Goal: Task Accomplishment & Management: Use online tool/utility

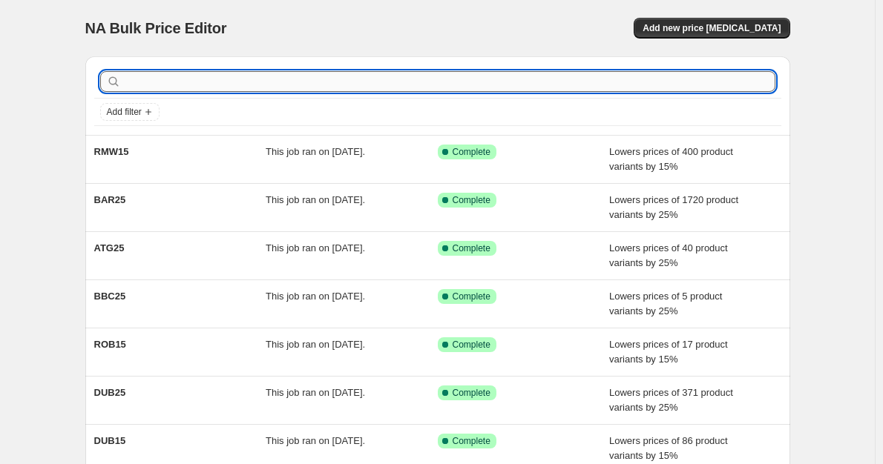
click at [197, 79] on input "text" at bounding box center [449, 81] width 651 height 21
type input "ATG"
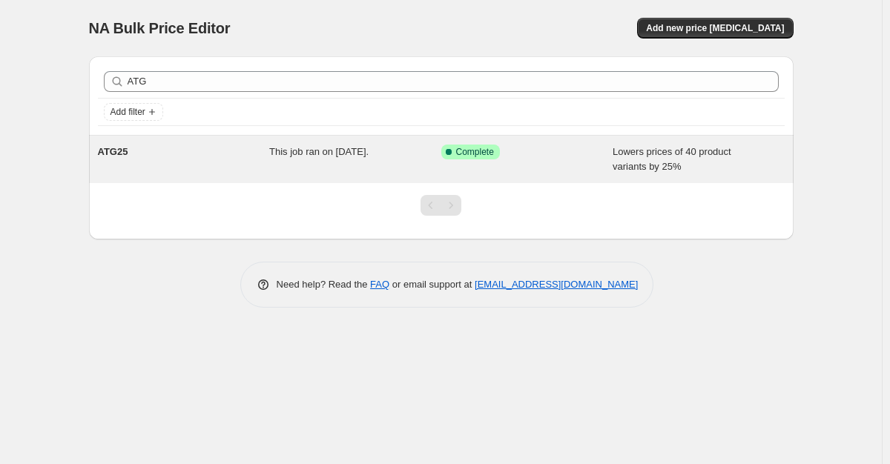
click at [312, 159] on div "This job ran on 14 August 2025." at bounding box center [355, 160] width 172 height 30
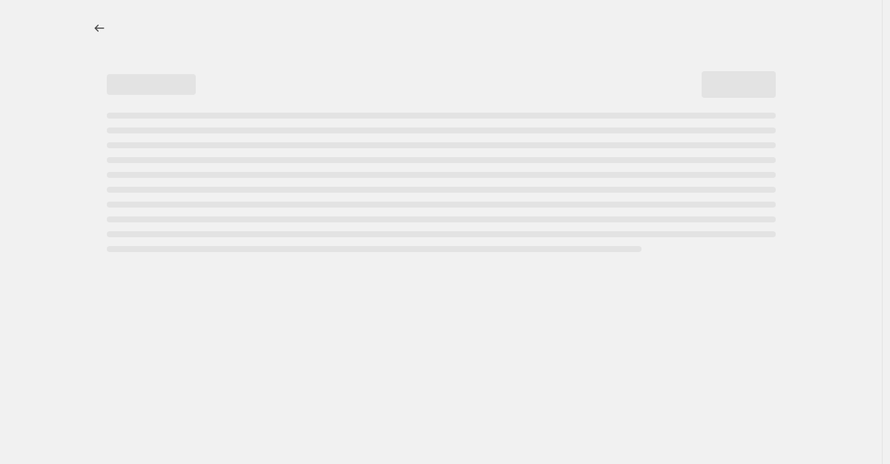
select select "percentage"
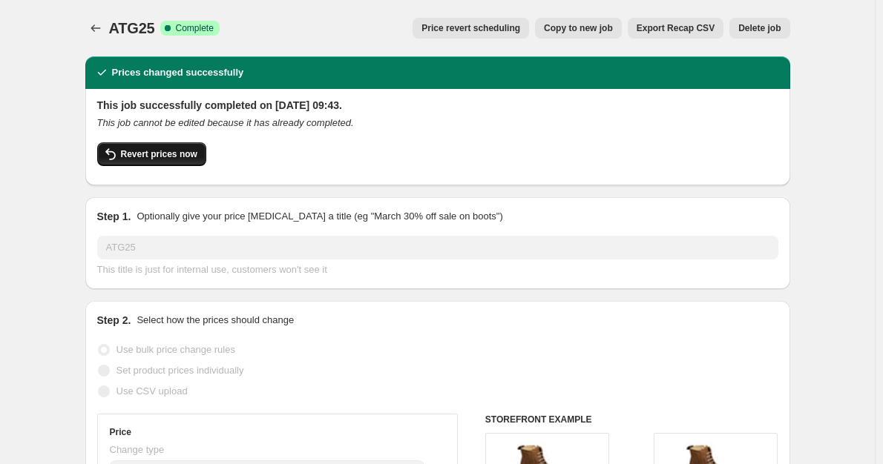
click at [162, 160] on button "Revert prices now" at bounding box center [151, 154] width 109 height 24
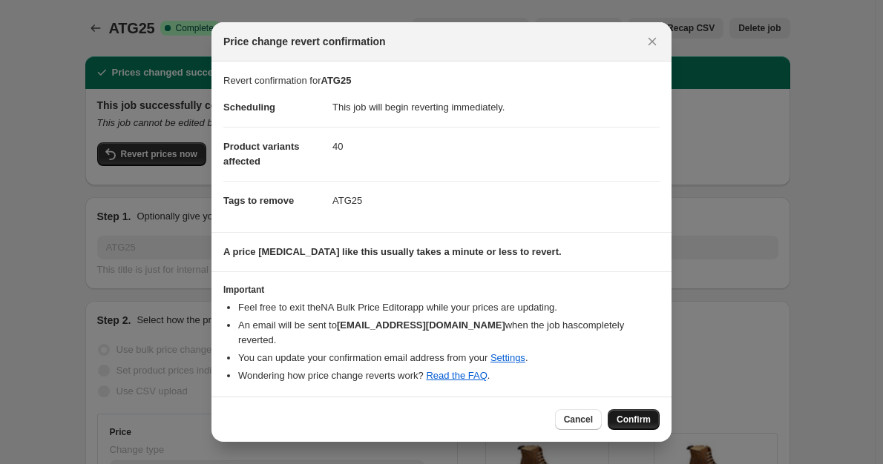
click at [646, 420] on button "Confirm" at bounding box center [634, 420] width 52 height 21
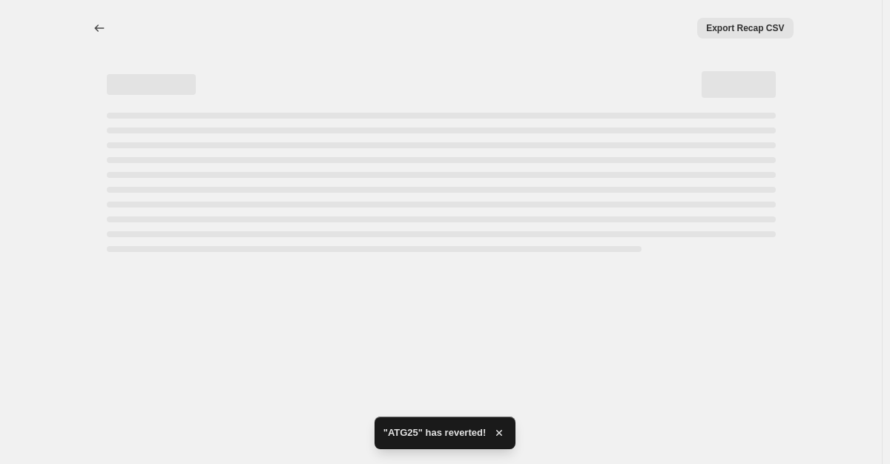
select select "percentage"
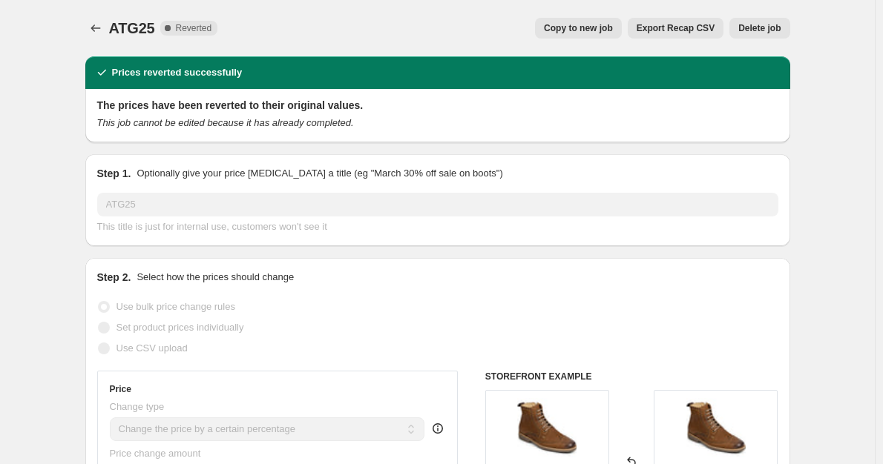
click at [596, 42] on div "ATG25. This page is ready ATG25 Complete Reverted Copy to new job Export Recap …" at bounding box center [437, 28] width 705 height 56
click at [592, 29] on span "Copy to new job" at bounding box center [578, 28] width 69 height 12
select select "percentage"
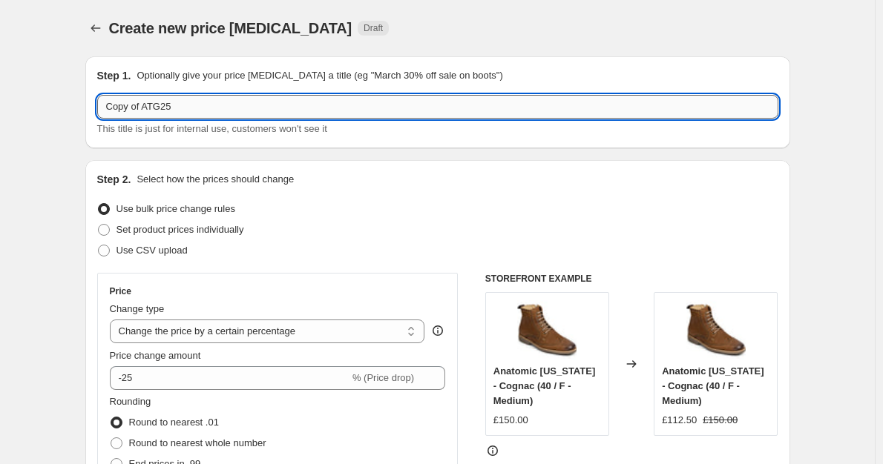
click at [145, 105] on input "Copy of ATG25" at bounding box center [437, 107] width 681 height 24
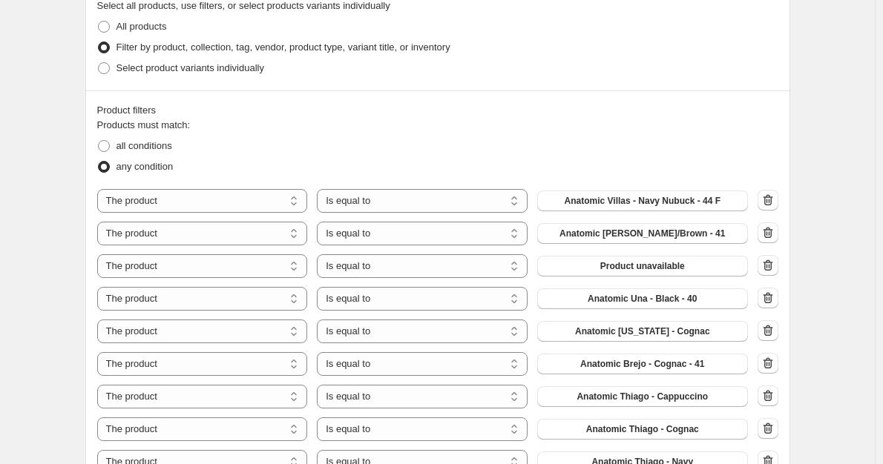
scroll to position [1187, 0]
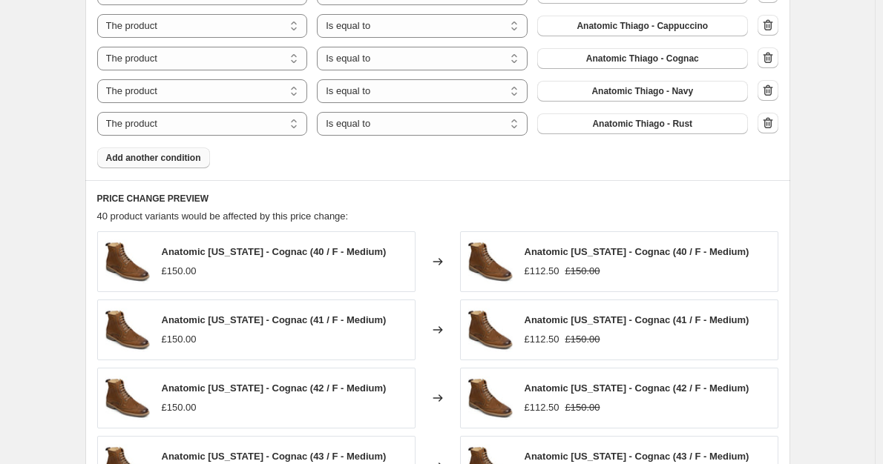
type input "ATG25"
click at [147, 167] on button "Add another condition" at bounding box center [153, 158] width 113 height 21
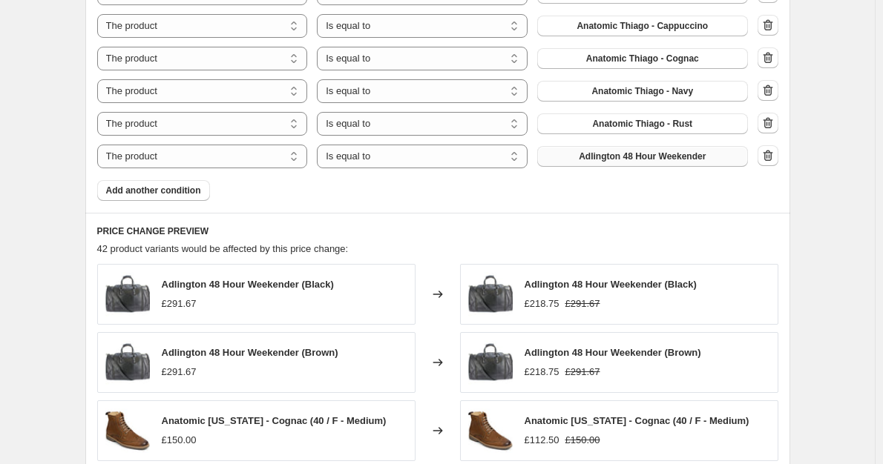
click at [605, 151] on span "Adlington 48 Hour Weekender" at bounding box center [642, 157] width 127 height 12
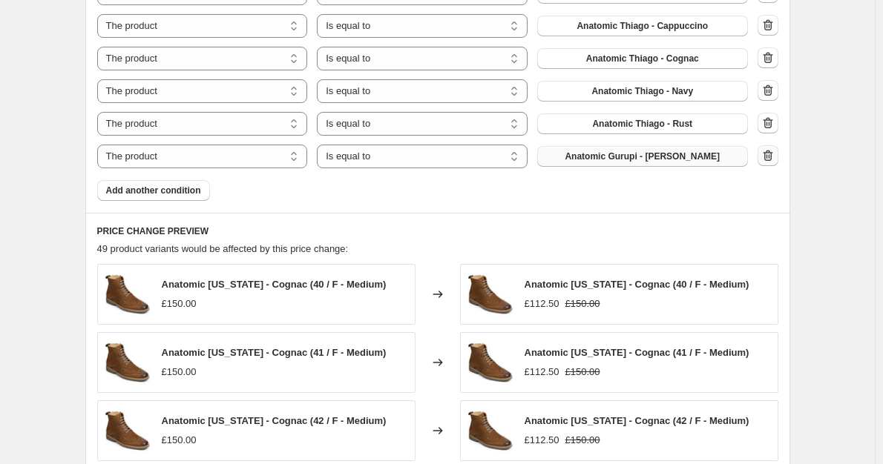
click at [771, 157] on icon "button" at bounding box center [767, 155] width 15 height 15
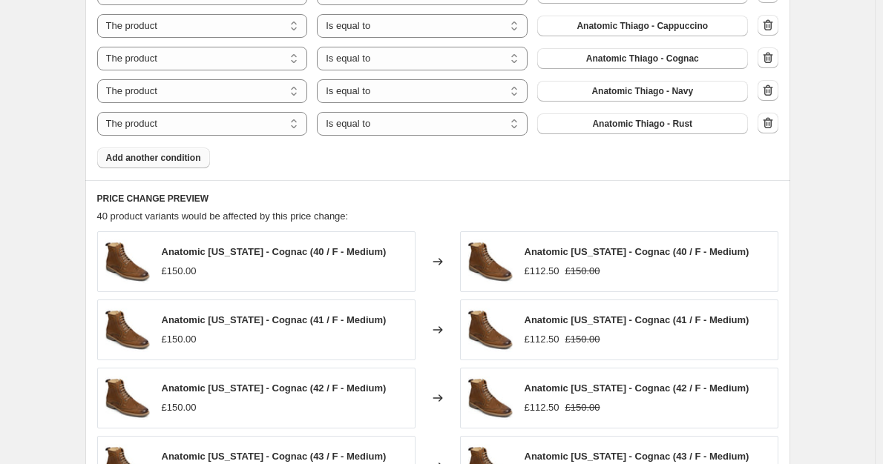
click at [148, 161] on span "Add another condition" at bounding box center [153, 158] width 95 height 12
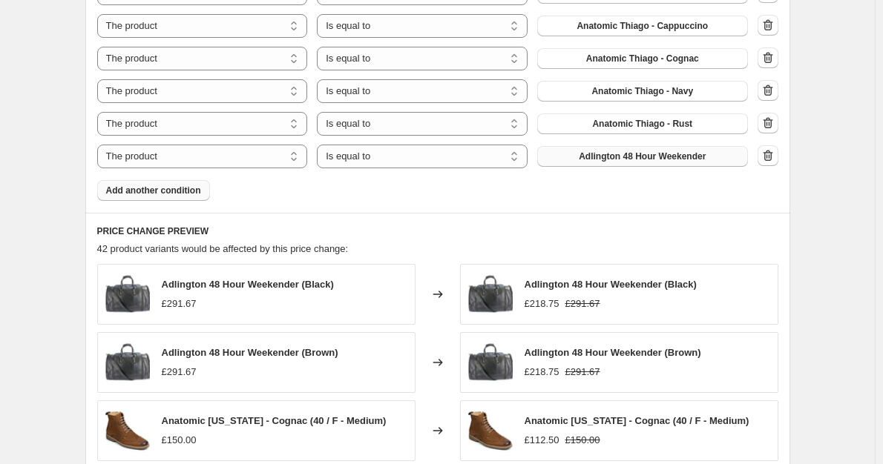
click at [601, 156] on span "Adlington 48 Hour Weekender" at bounding box center [642, 157] width 127 height 12
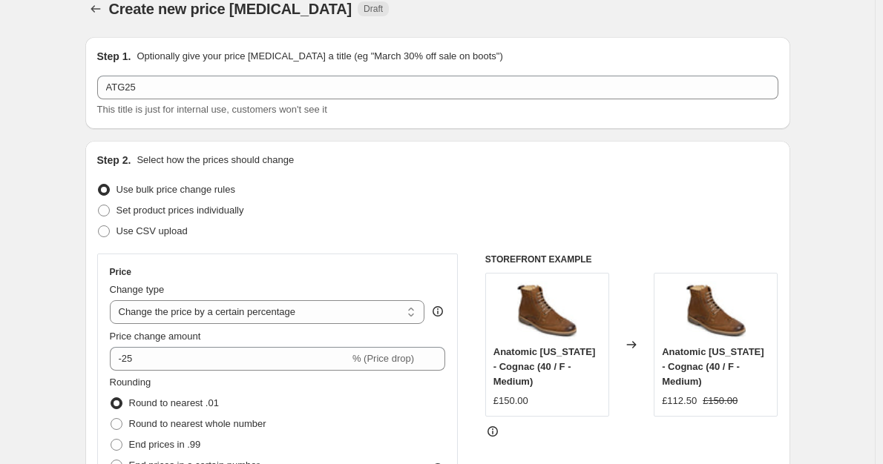
scroll to position [0, 0]
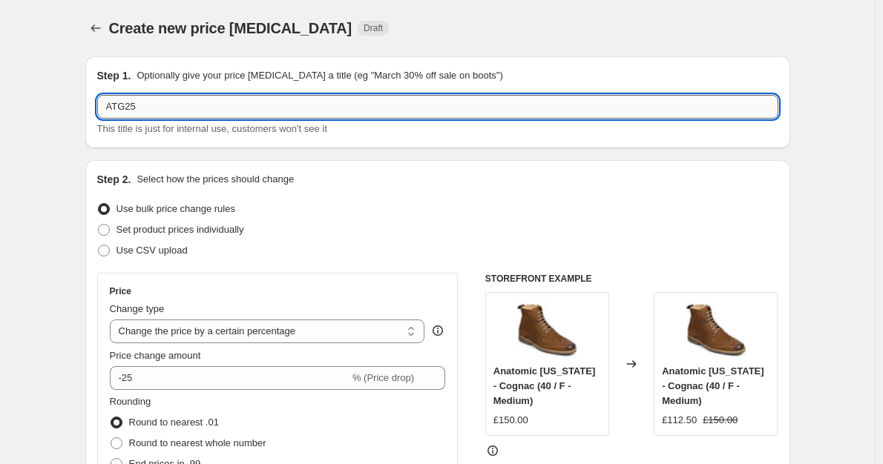
drag, startPoint x: 111, startPoint y: 106, endPoint x: 121, endPoint y: 116, distance: 14.7
click at [110, 106] on input "ATG25" at bounding box center [437, 107] width 681 height 24
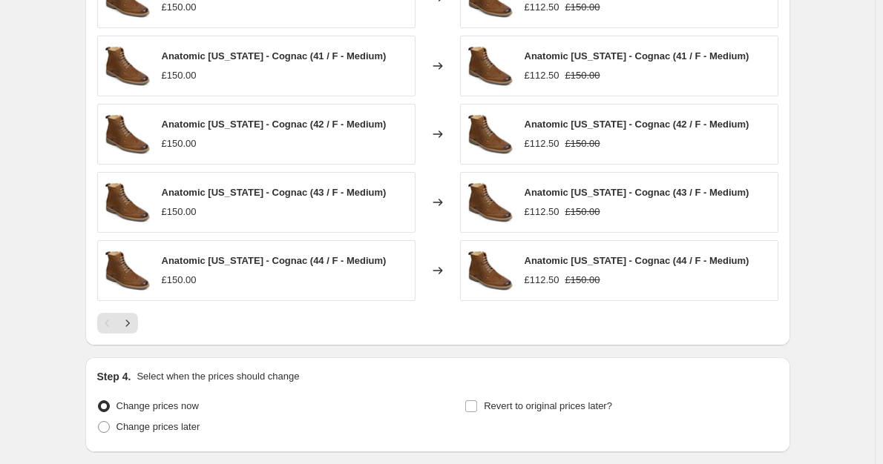
scroll to position [1596, 0]
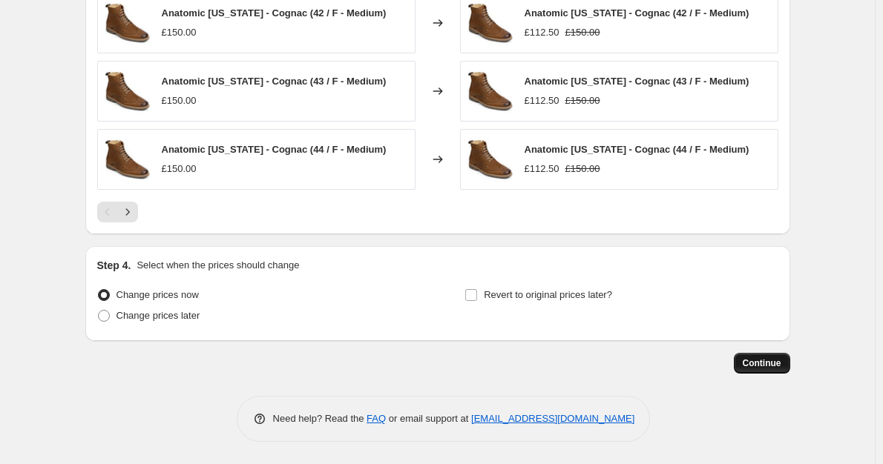
click at [760, 369] on button "Continue" at bounding box center [762, 363] width 56 height 21
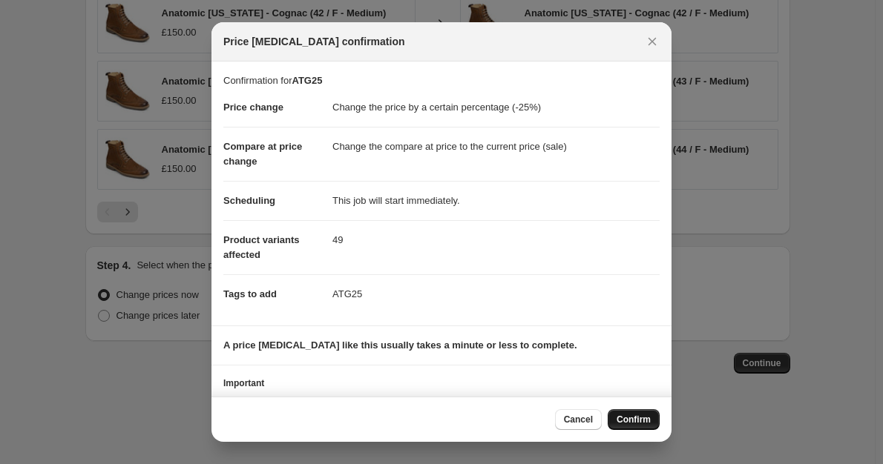
click at [628, 417] on span "Confirm" at bounding box center [633, 420] width 34 height 12
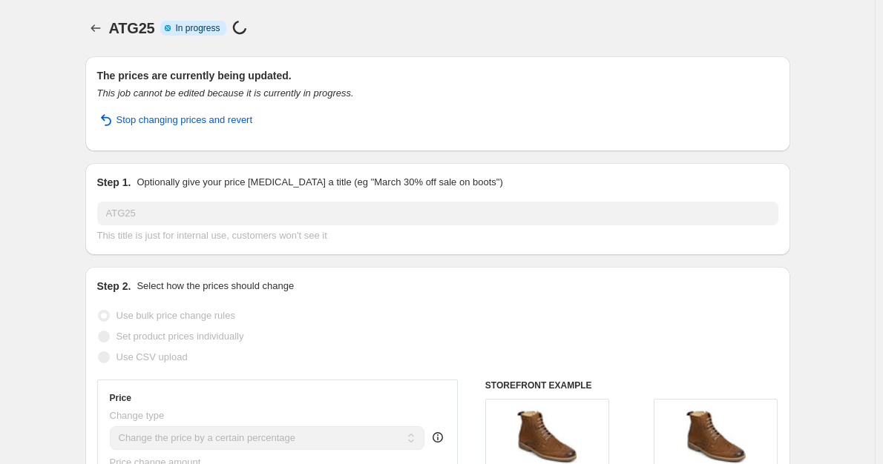
select select "percentage"
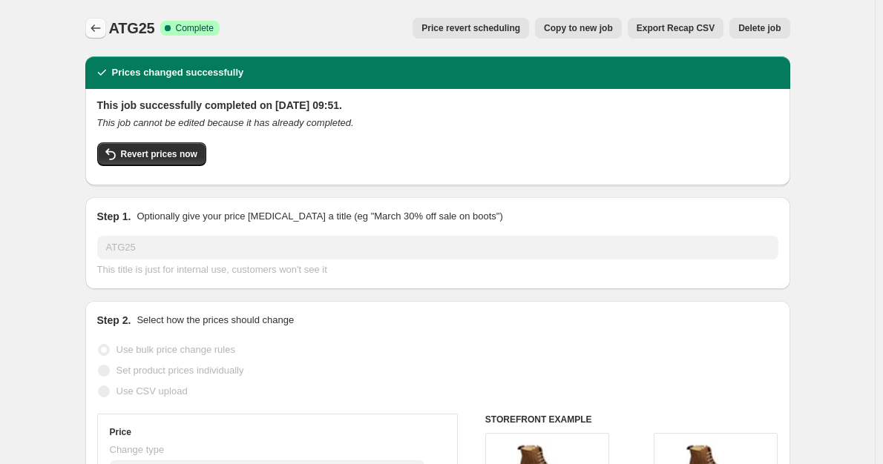
click at [99, 34] on icon "Price change jobs" at bounding box center [95, 28] width 15 height 15
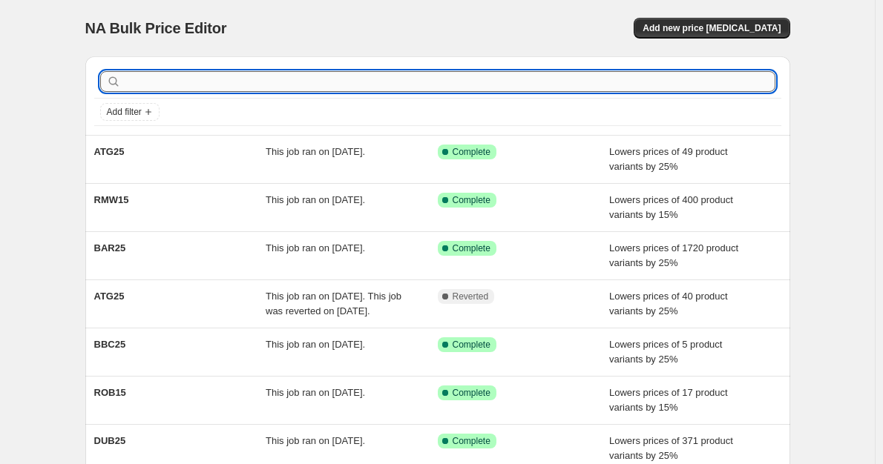
click at [165, 79] on input "text" at bounding box center [449, 81] width 651 height 21
type input "ATG"
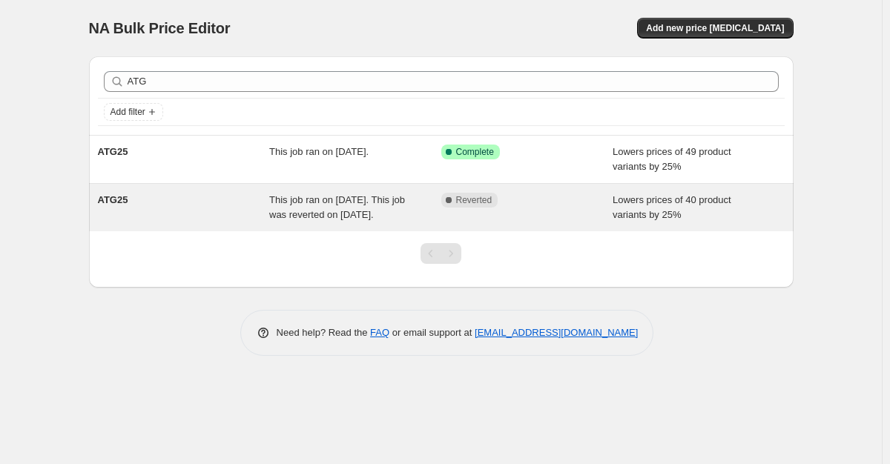
click at [310, 212] on span "This job ran on 14 August 2025. This job was reverted on 3 September 2025." at bounding box center [337, 207] width 136 height 26
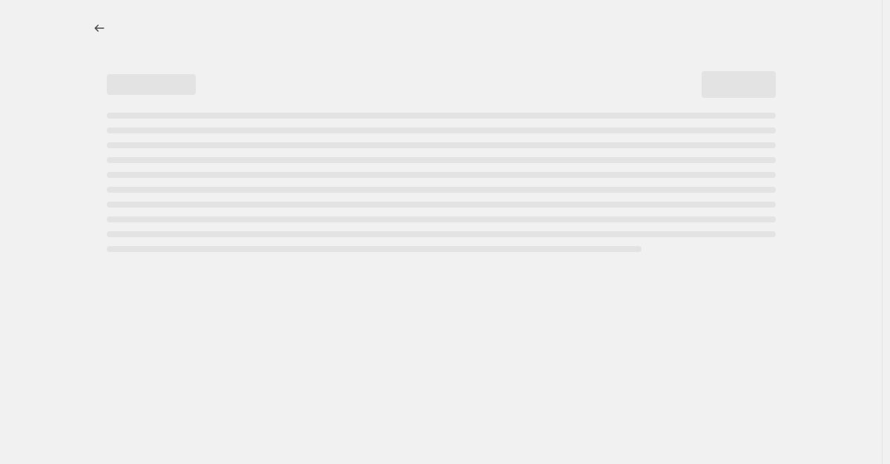
select select "percentage"
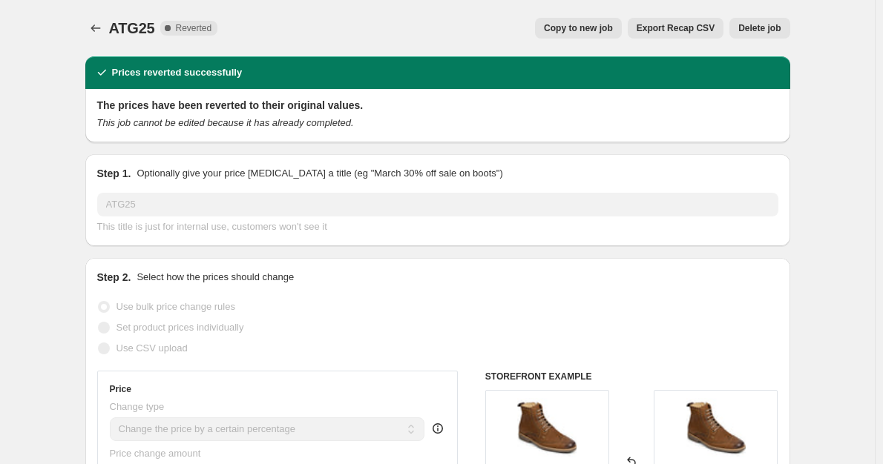
click at [775, 28] on span "Delete job" at bounding box center [759, 28] width 42 height 12
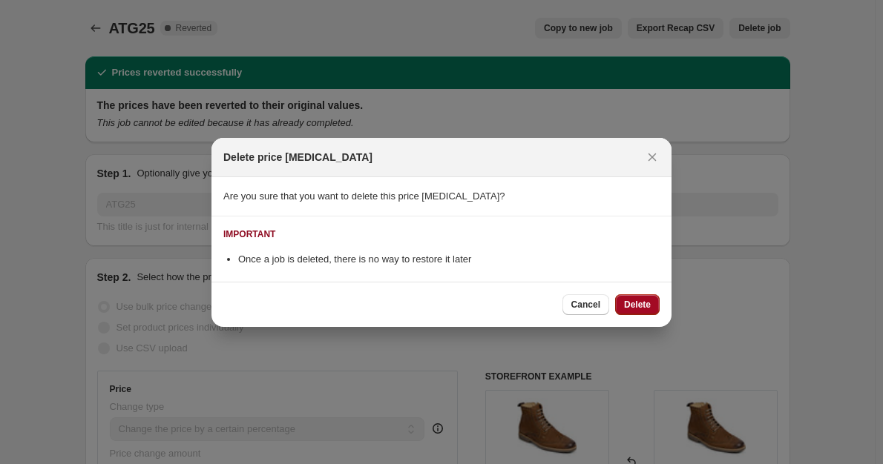
click at [639, 305] on span "Delete" at bounding box center [637, 305] width 27 height 12
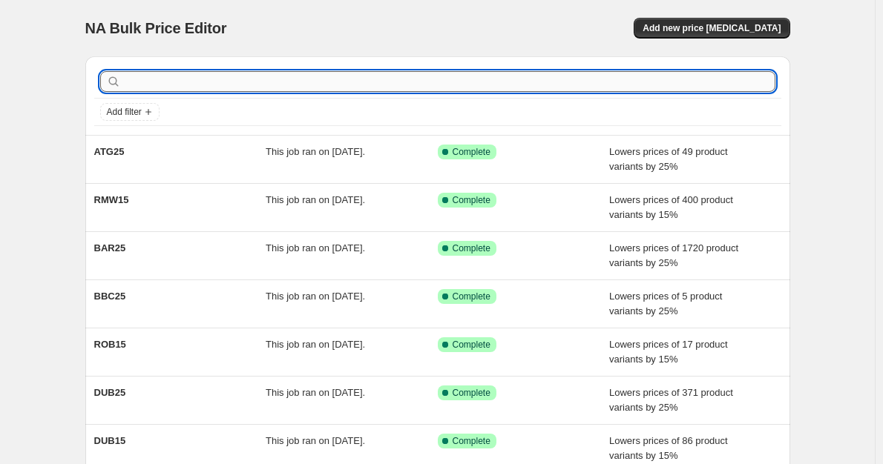
click at [183, 79] on input "text" at bounding box center [449, 81] width 651 height 21
type input "ATG"
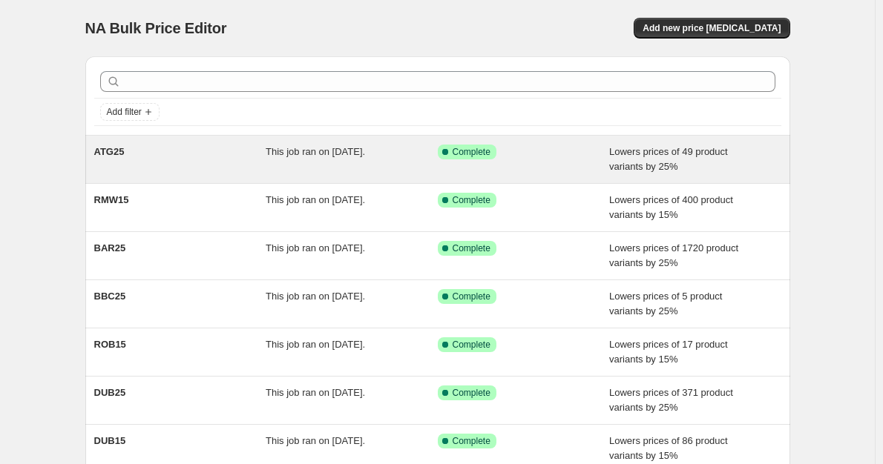
click at [213, 158] on div "ATG25" at bounding box center [180, 160] width 172 height 30
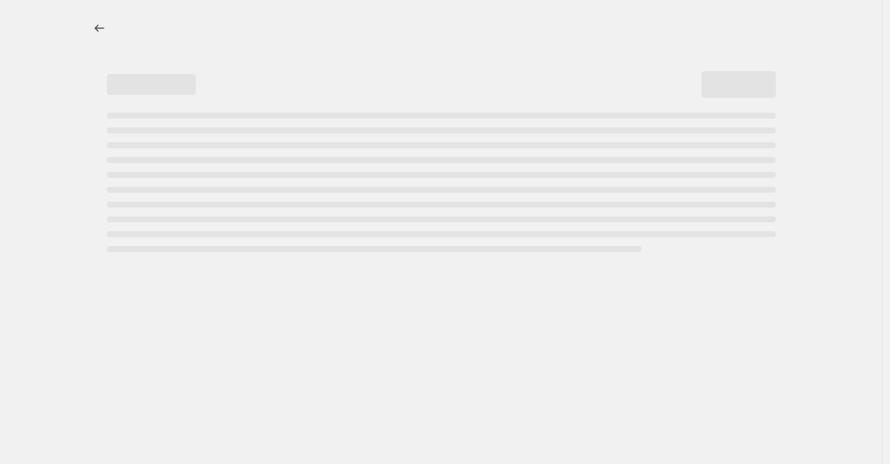
select select "percentage"
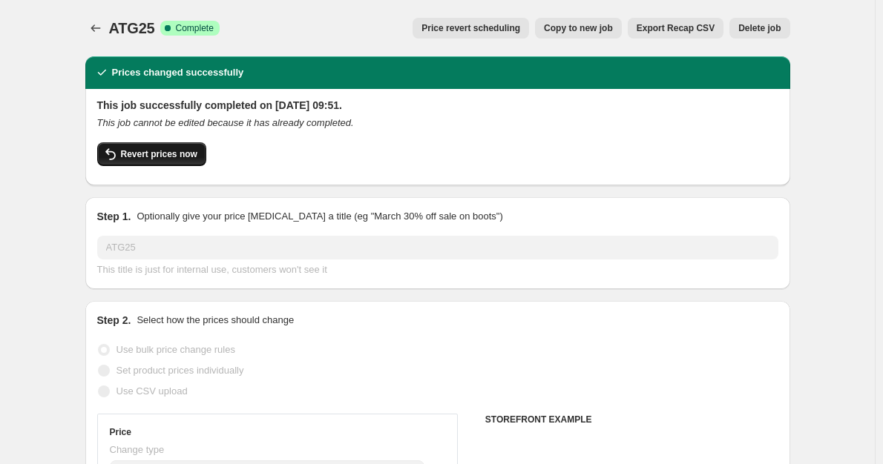
click at [150, 154] on span "Revert prices now" at bounding box center [159, 154] width 76 height 12
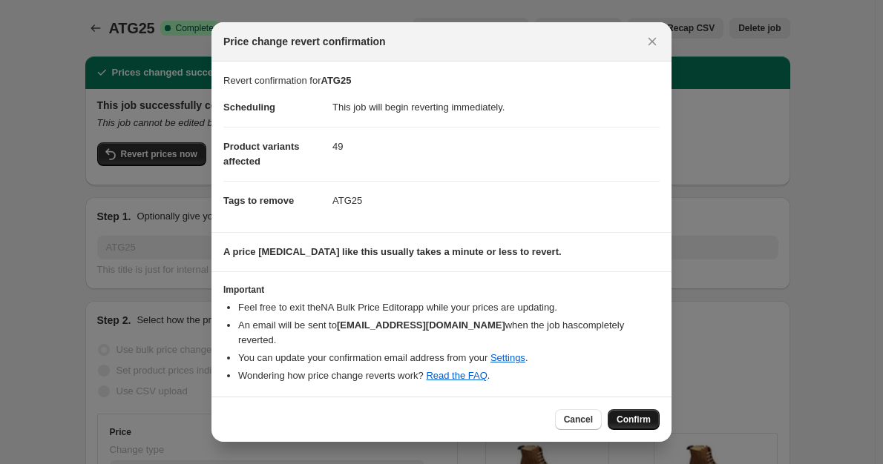
click at [636, 418] on span "Confirm" at bounding box center [633, 420] width 34 height 12
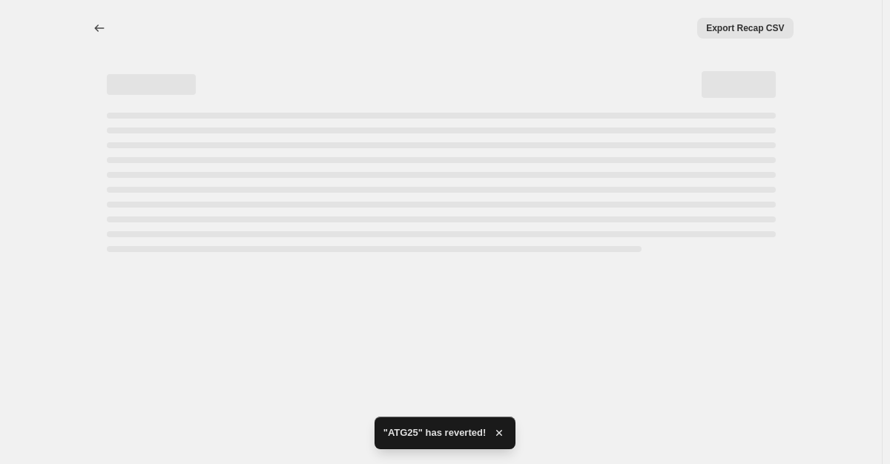
select select "percentage"
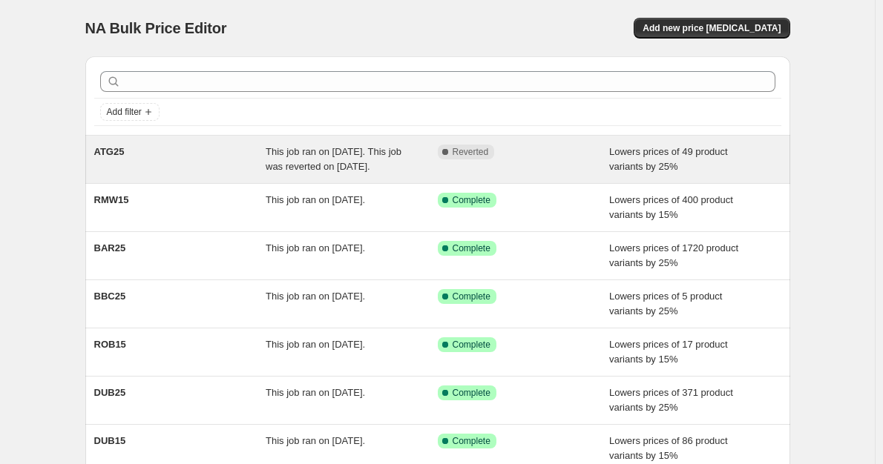
click at [346, 162] on span "This job ran on [DATE]. This job was reverted on [DATE]." at bounding box center [334, 159] width 136 height 26
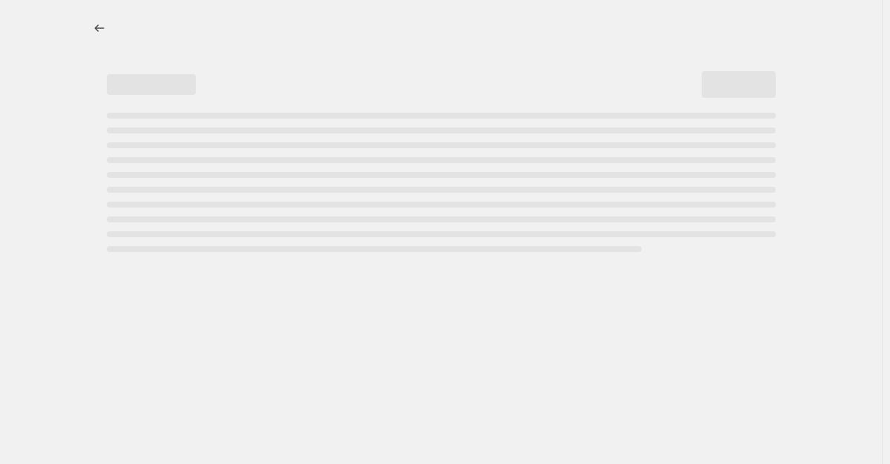
select select "percentage"
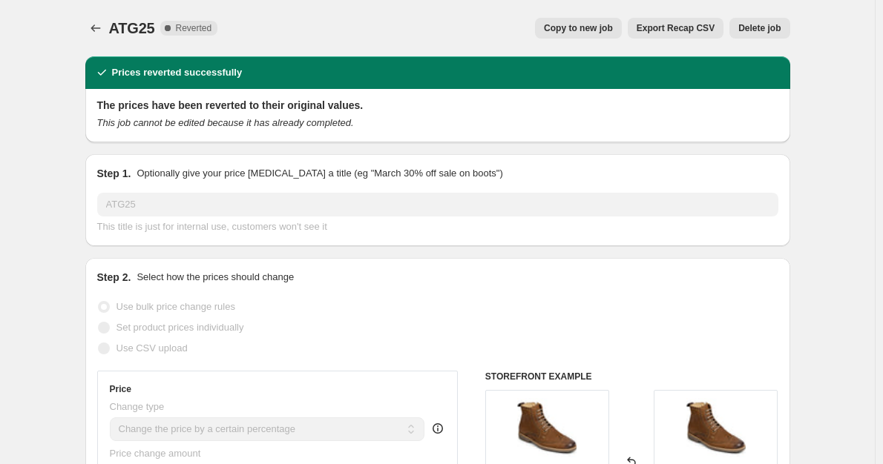
click at [622, 34] on button "Copy to new job" at bounding box center [578, 28] width 87 height 21
select select "percentage"
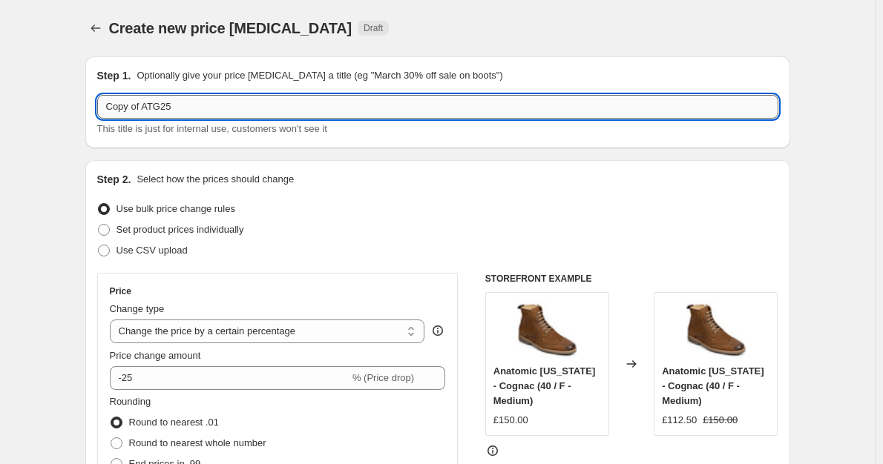
click at [137, 109] on input "Copy of ATG25" at bounding box center [437, 107] width 681 height 24
drag, startPoint x: 145, startPoint y: 108, endPoint x: 78, endPoint y: 108, distance: 67.5
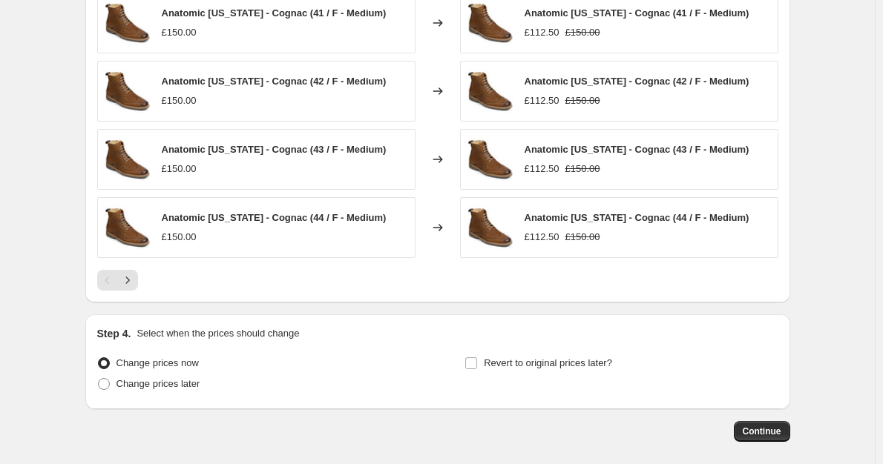
scroll to position [1596, 0]
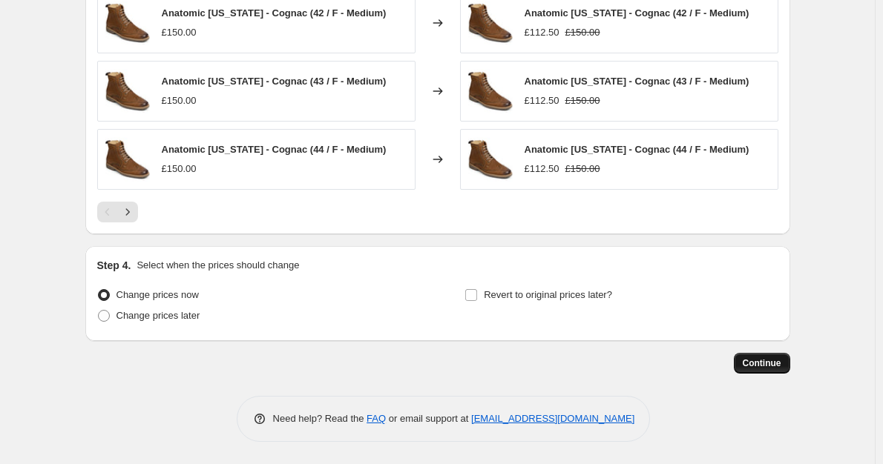
type input "ATG25"
click at [757, 370] on button "Continue" at bounding box center [762, 363] width 56 height 21
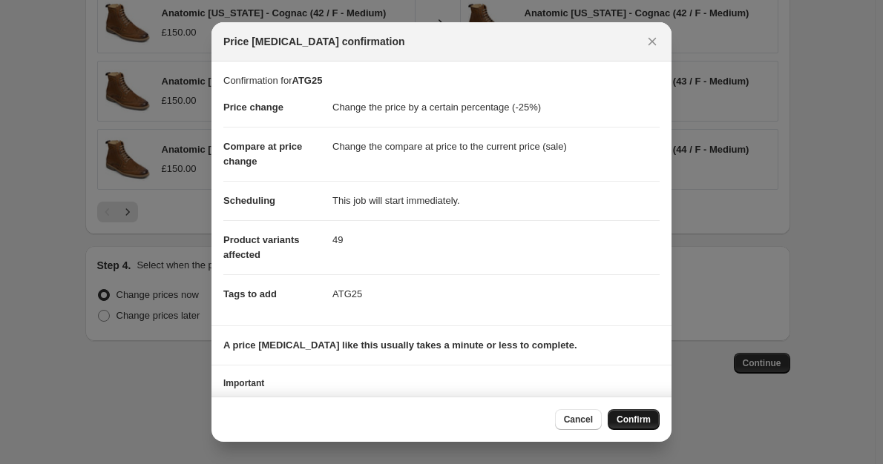
click at [645, 417] on span "Confirm" at bounding box center [633, 420] width 34 height 12
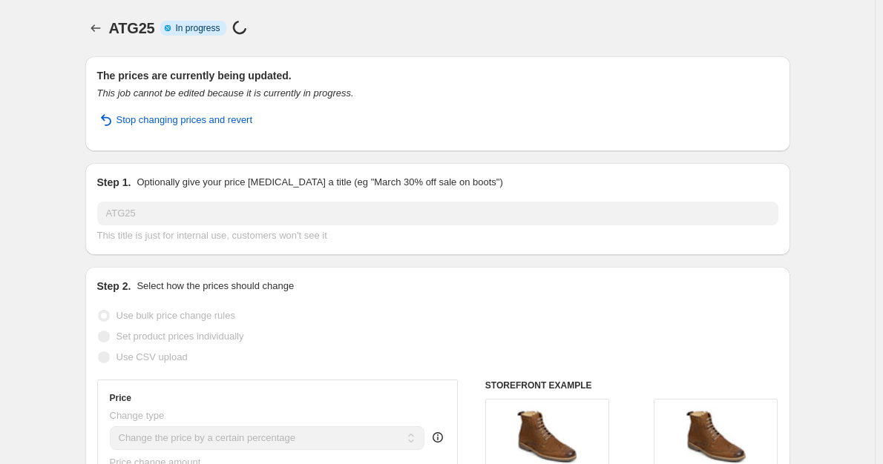
select select "percentage"
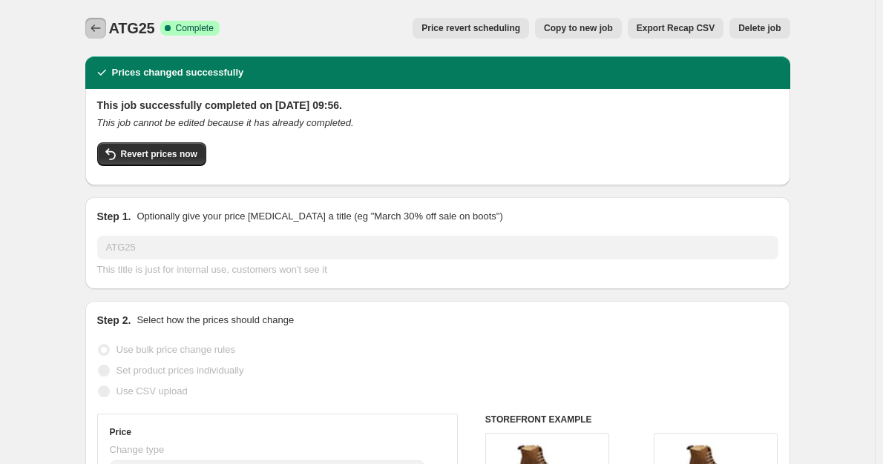
click at [99, 33] on icon "Price change jobs" at bounding box center [95, 28] width 15 height 15
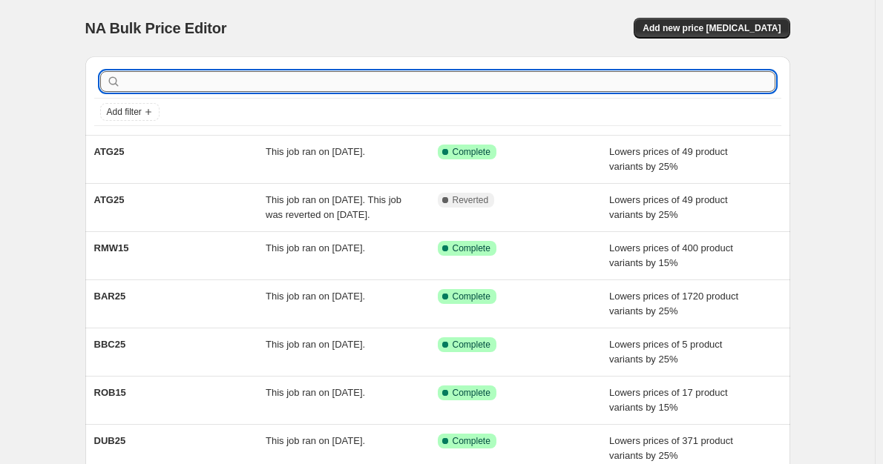
click at [175, 79] on input "text" at bounding box center [449, 81] width 651 height 21
type input "ATG25"
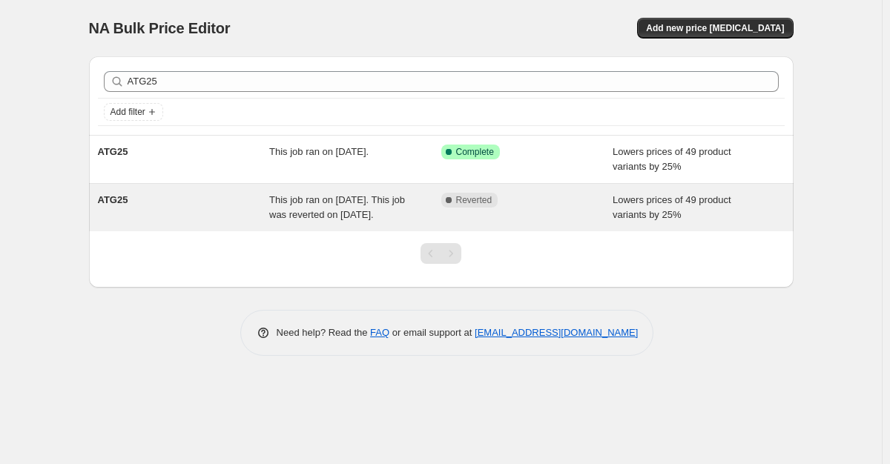
click at [376, 223] on div "This job ran on [DATE]. This job was reverted on [DATE]." at bounding box center [355, 208] width 172 height 30
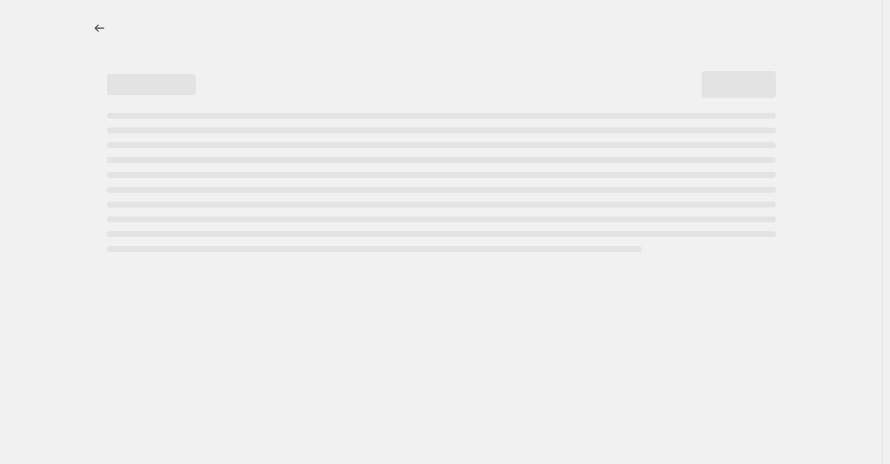
select select "percentage"
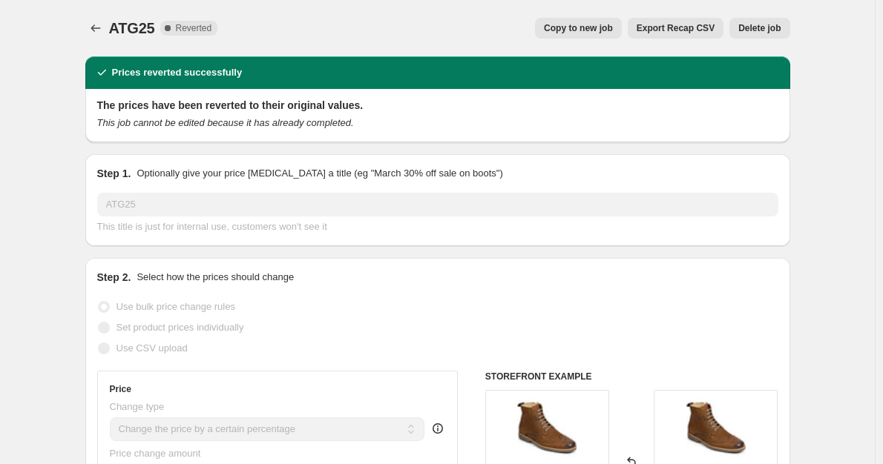
click at [755, 36] on button "Delete job" at bounding box center [759, 28] width 60 height 21
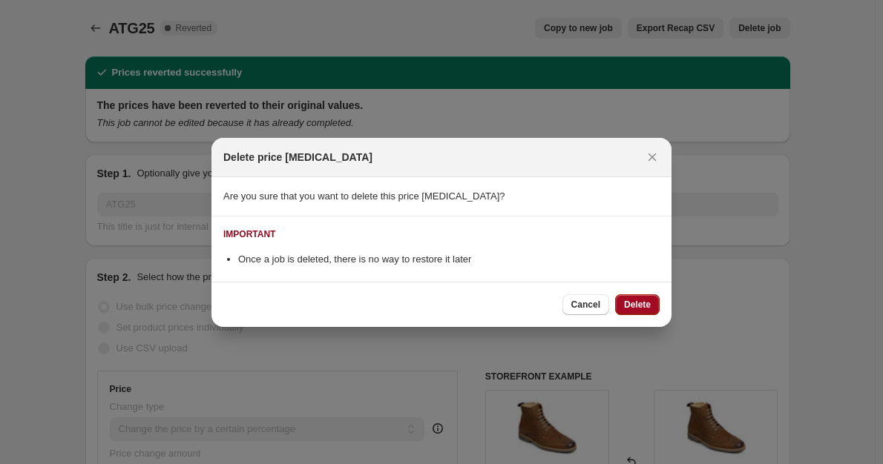
click at [648, 315] on button "Delete" at bounding box center [637, 305] width 45 height 21
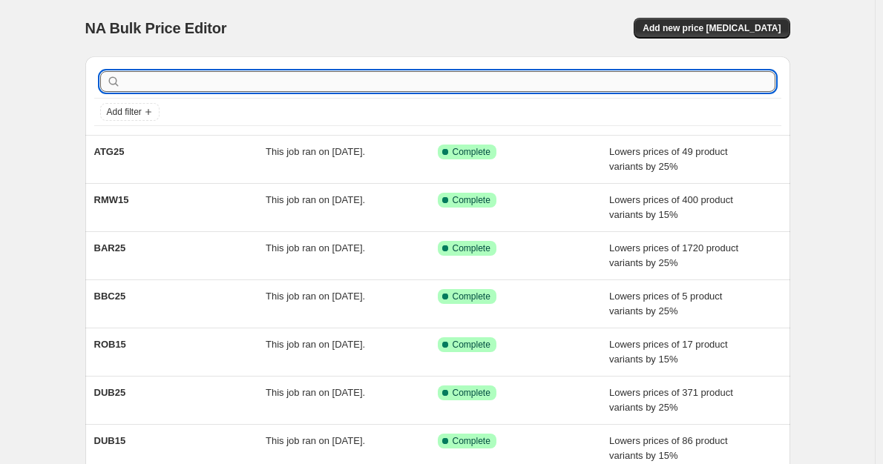
click at [147, 85] on input "text" at bounding box center [449, 81] width 651 height 21
type input "ATG25"
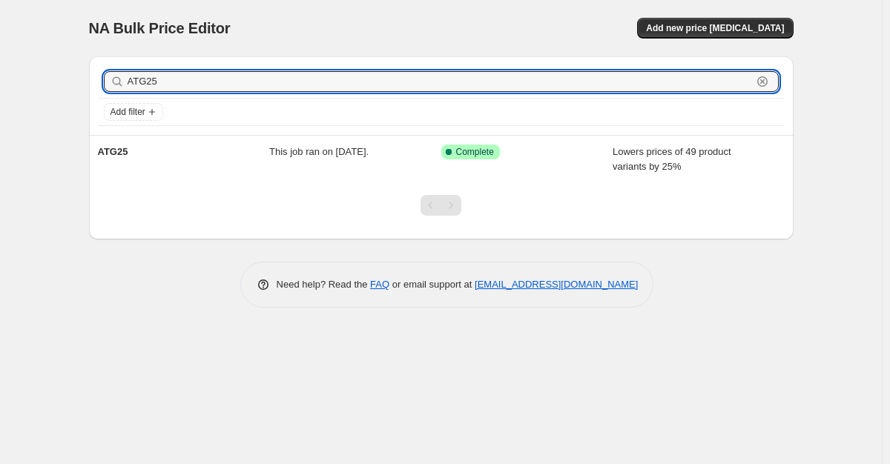
drag, startPoint x: 168, startPoint y: 82, endPoint x: 118, endPoint y: 82, distance: 50.5
click at [118, 82] on div "ATG25 Clear" at bounding box center [441, 81] width 675 height 21
